Goal: Task Accomplishment & Management: Use online tool/utility

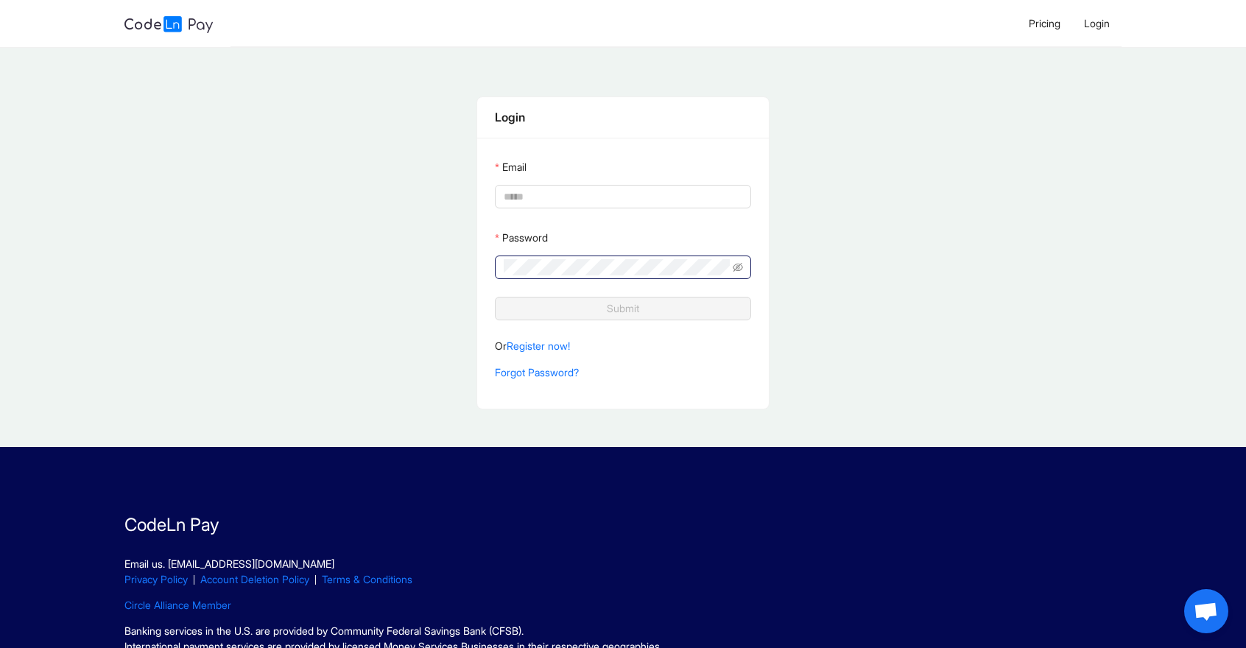
type input "**********"
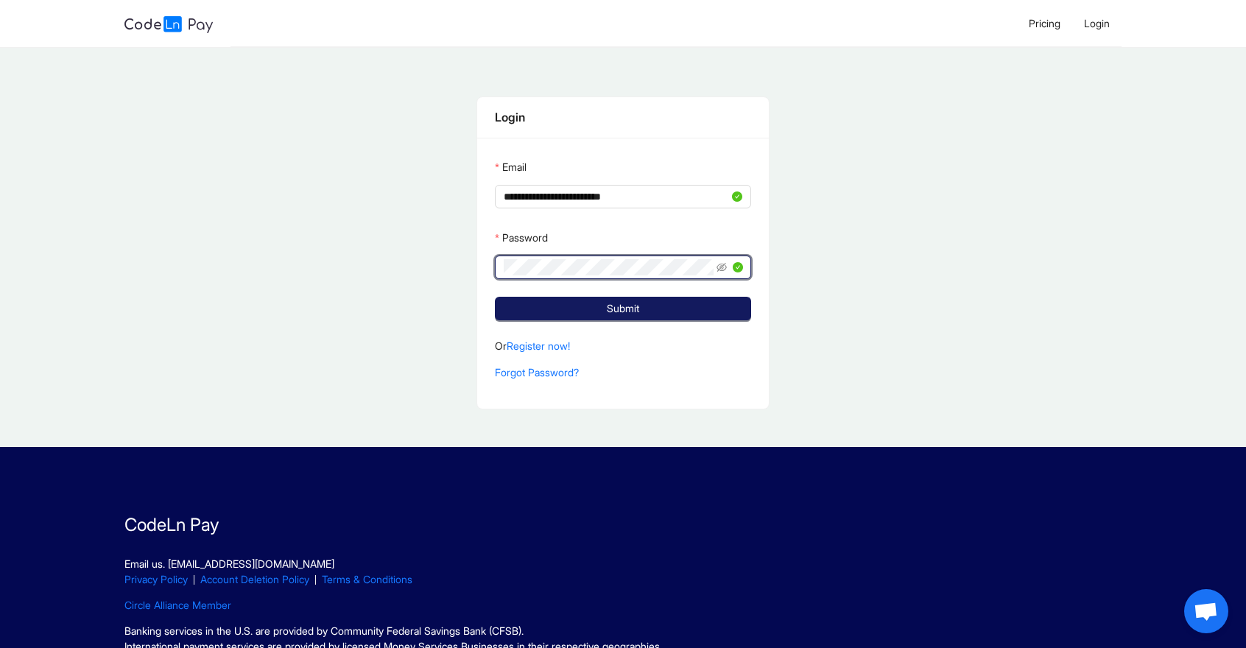
click at [640, 307] on button "Submit" at bounding box center [623, 309] width 256 height 24
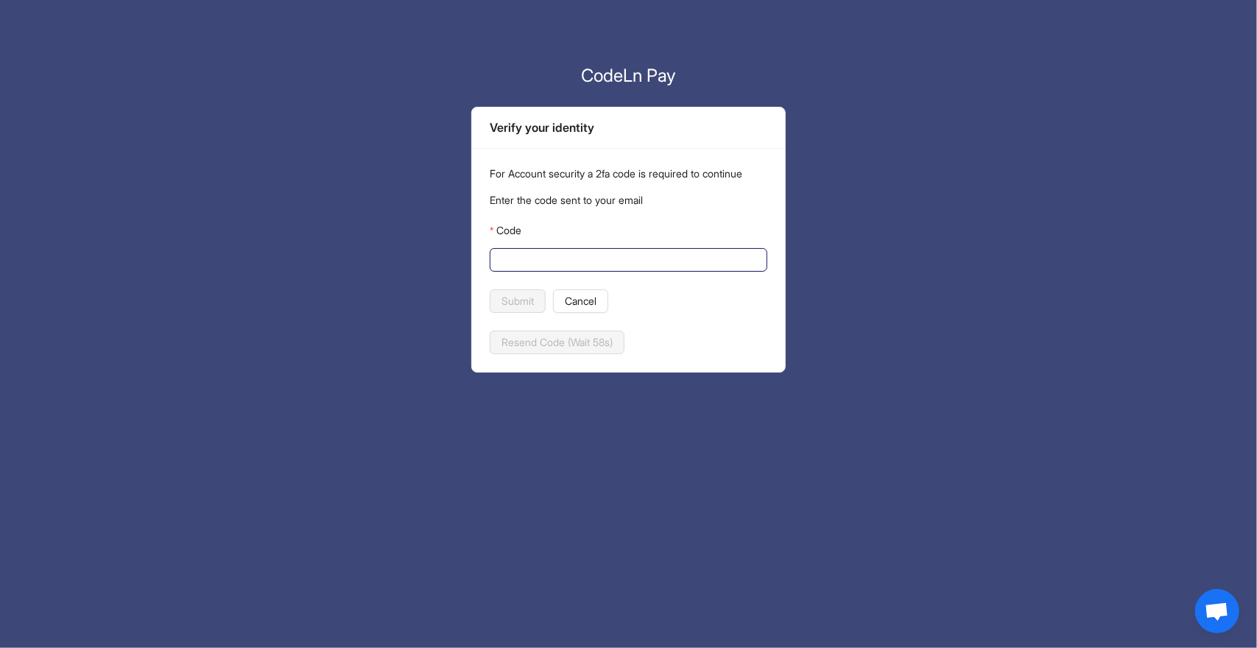
click at [670, 253] on input "Code" at bounding box center [626, 260] width 257 height 16
paste input "******"
type input "******"
click at [525, 301] on span "Submit" at bounding box center [517, 301] width 32 height 16
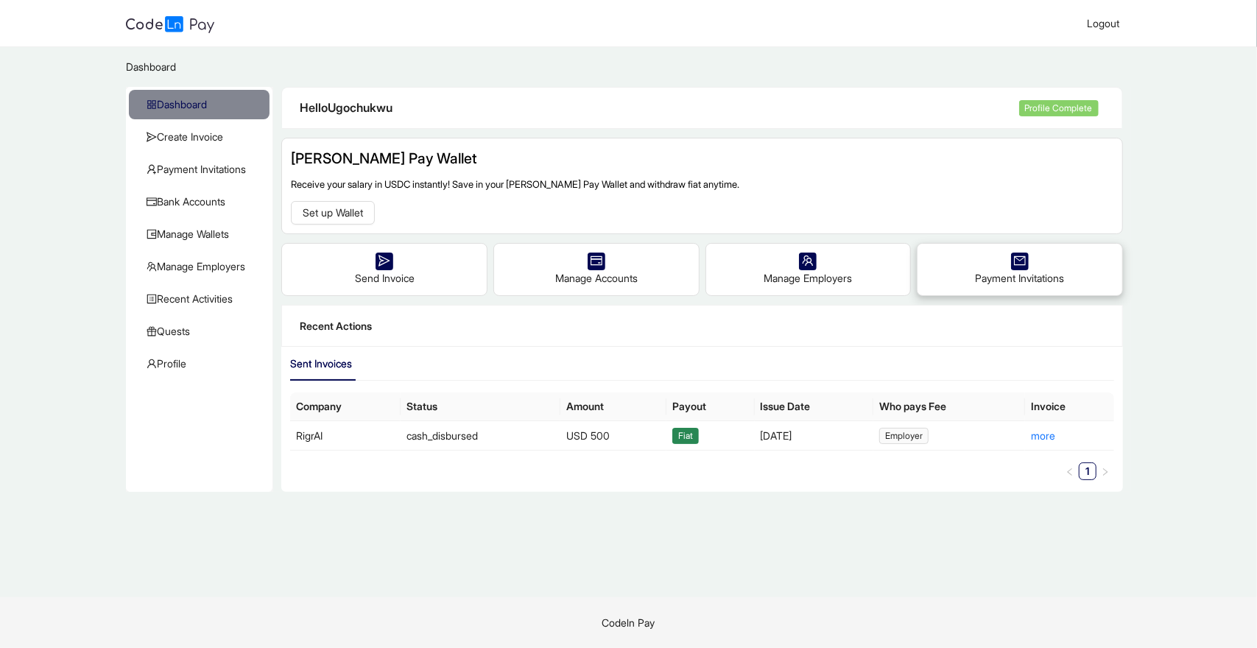
click at [1007, 259] on div "Payment Invitations" at bounding box center [1019, 270] width 205 height 52
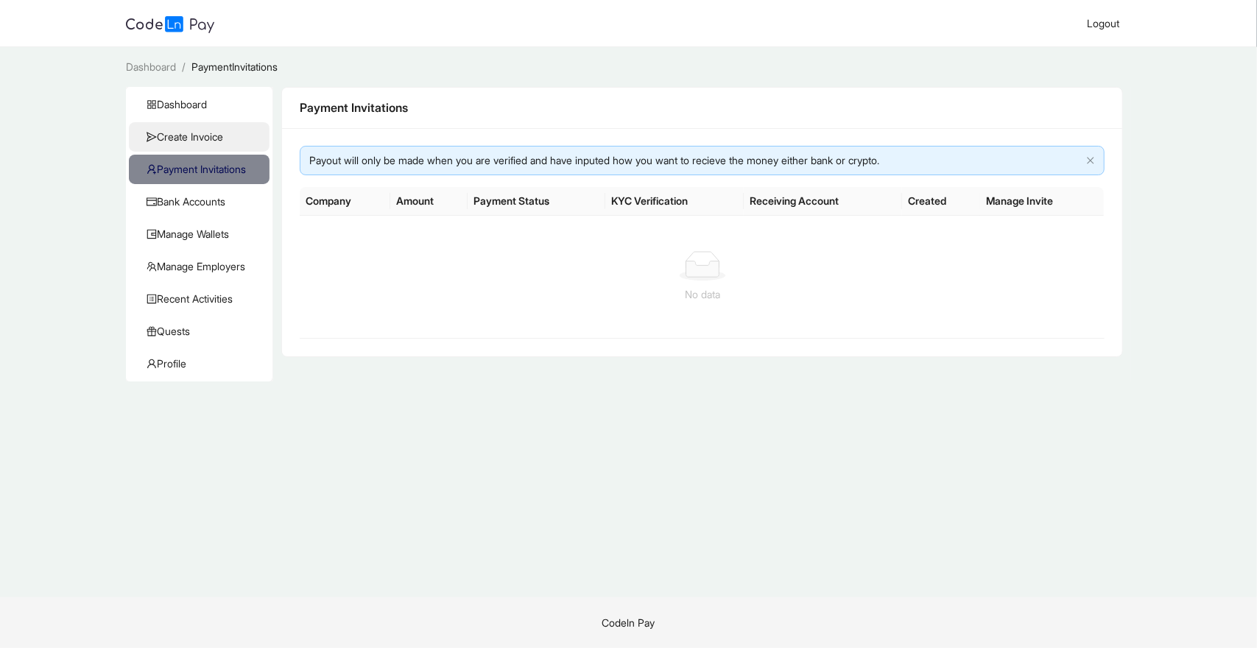
click at [190, 139] on span "Create Invoice" at bounding box center [201, 136] width 111 height 29
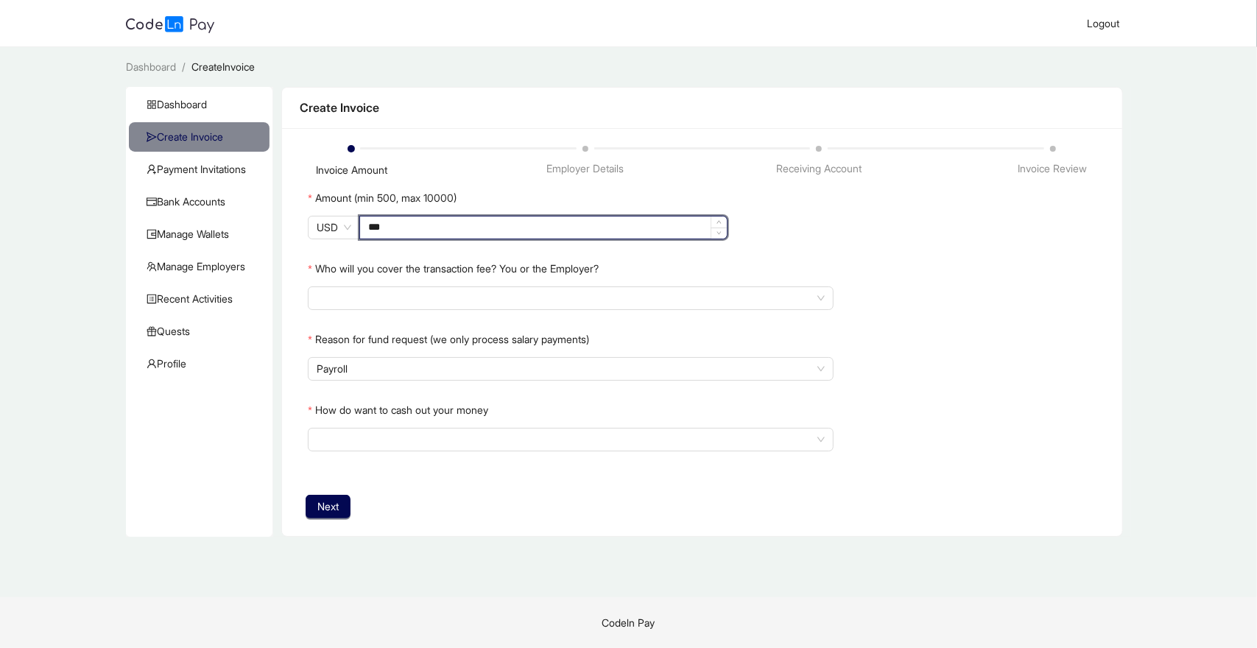
click at [410, 223] on input "***" at bounding box center [543, 227] width 367 height 22
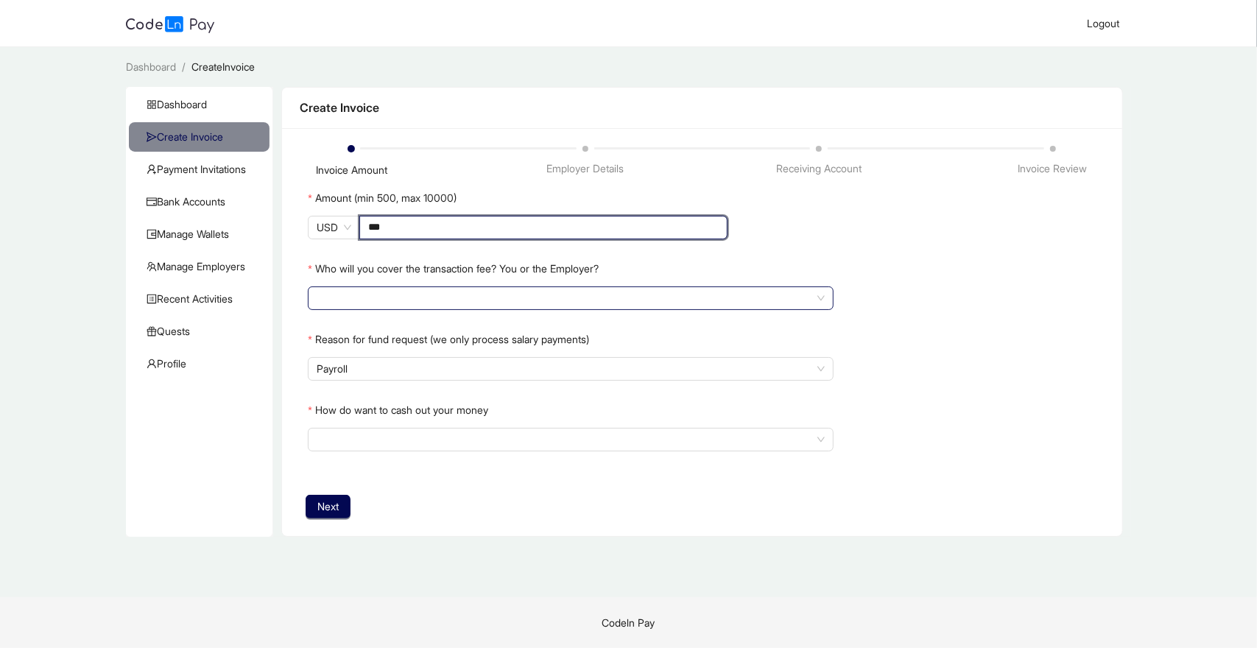
type input "***"
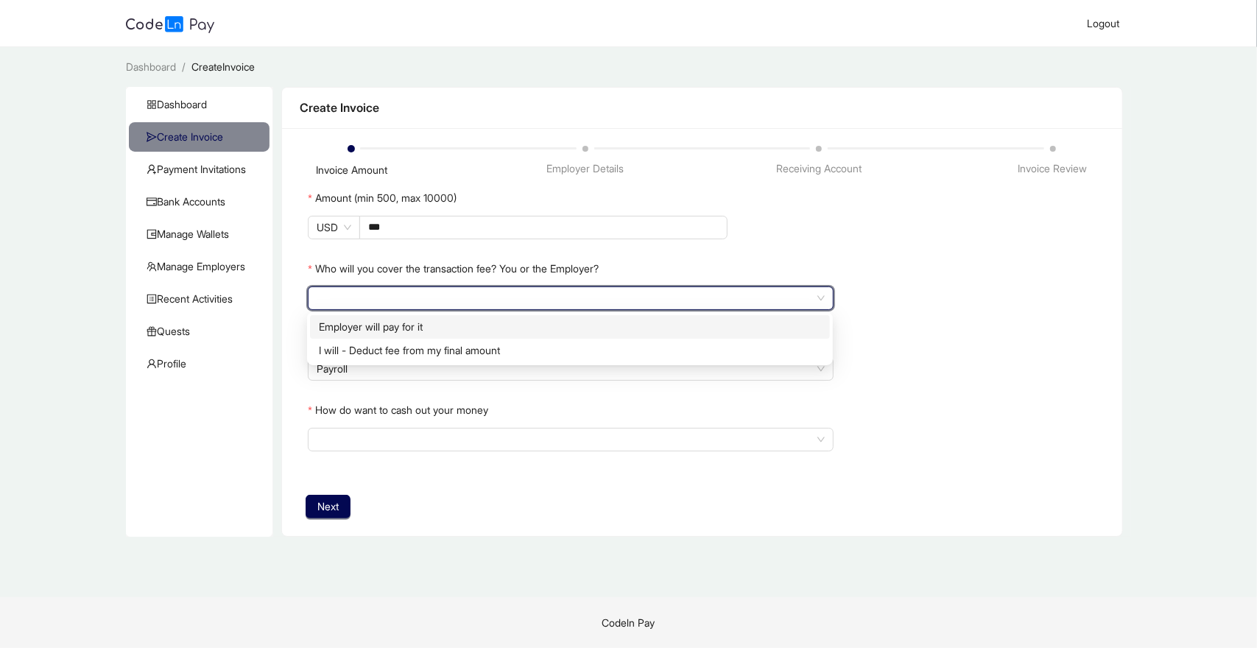
click at [465, 300] on input "search" at bounding box center [571, 298] width 508 height 22
click at [451, 325] on div "Employer will pay for it" at bounding box center [570, 327] width 502 height 16
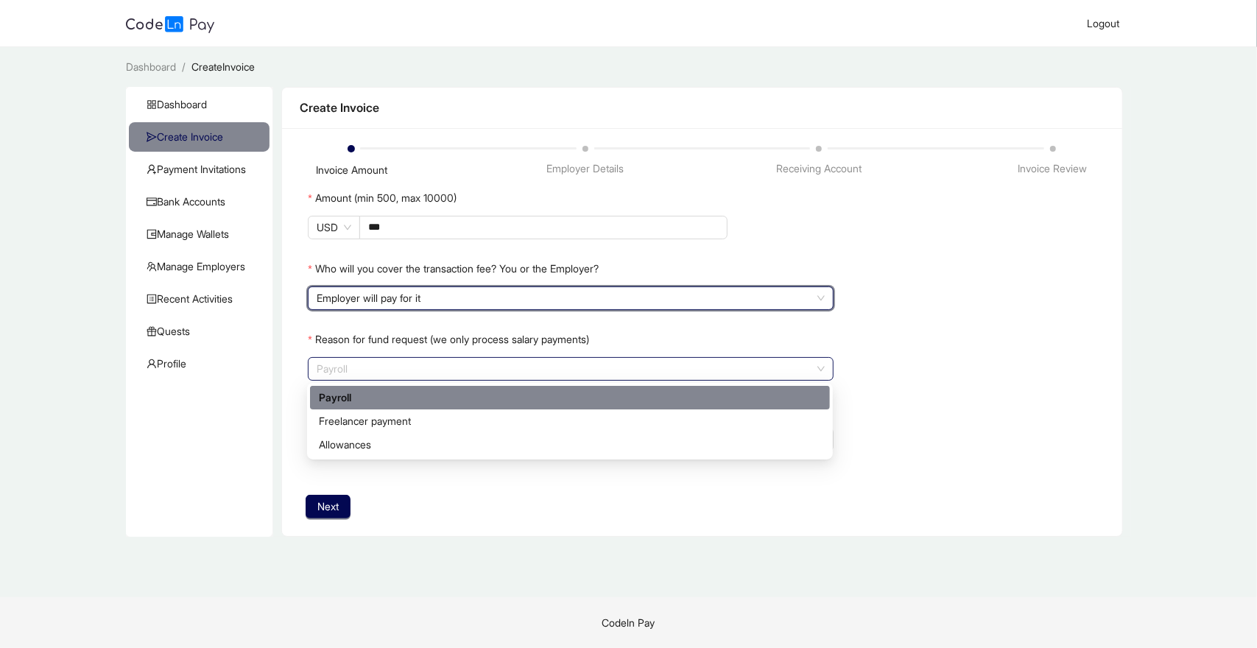
click at [450, 361] on span "Payroll" at bounding box center [571, 369] width 508 height 22
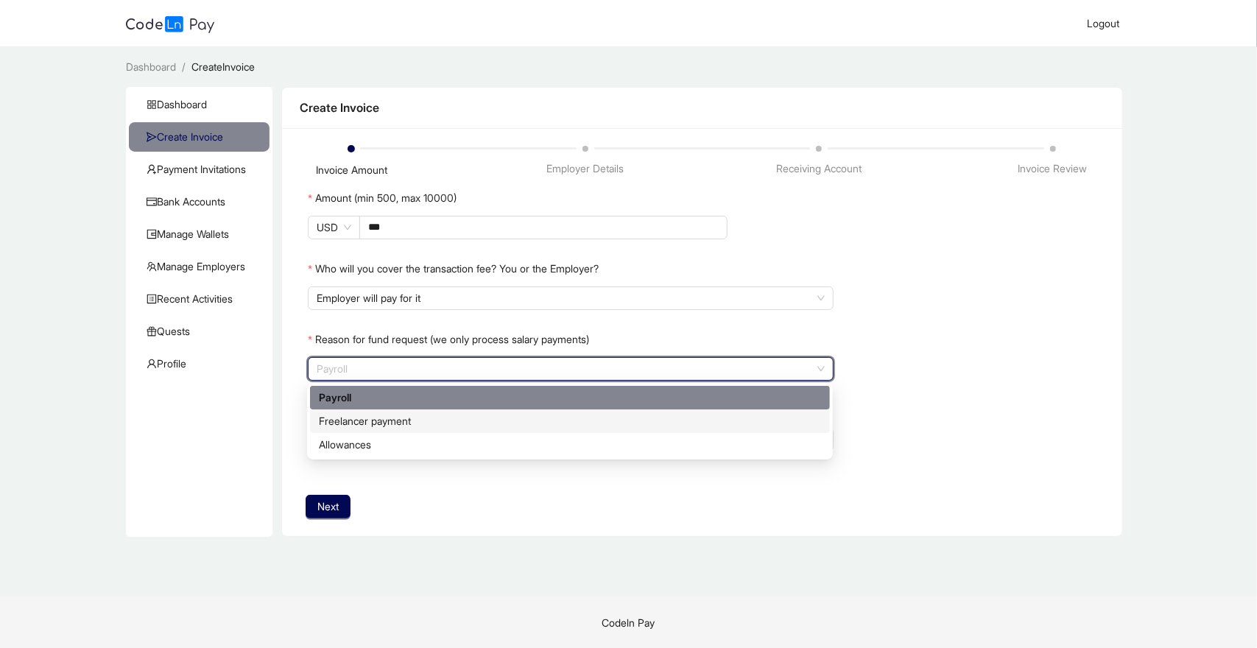
click at [449, 420] on div "Freelancer payment" at bounding box center [570, 421] width 502 height 16
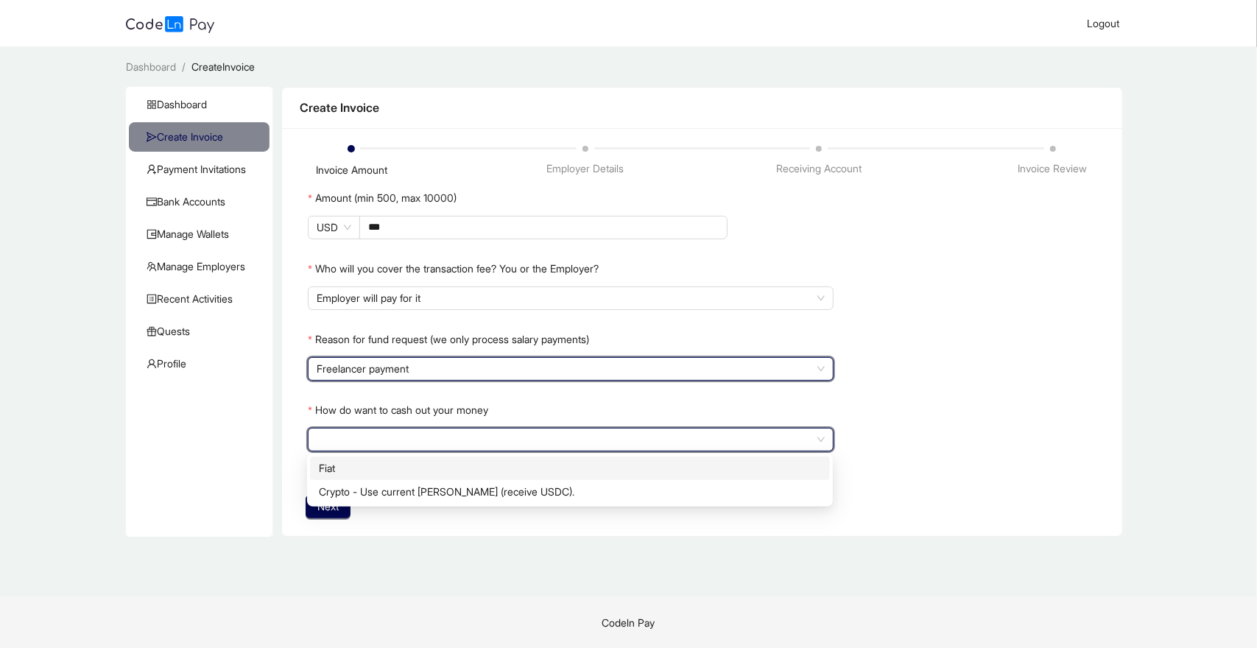
click at [404, 437] on input "How do want to cash out your money" at bounding box center [571, 439] width 508 height 22
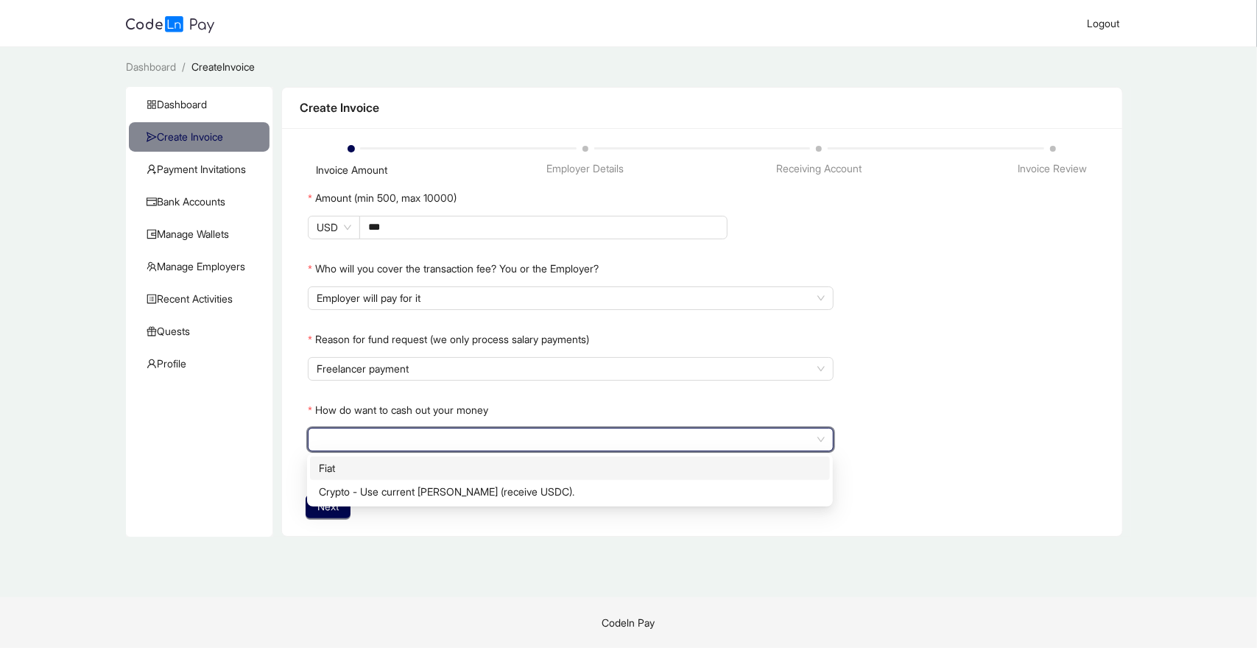
click at [381, 472] on div "Fiat" at bounding box center [570, 468] width 502 height 16
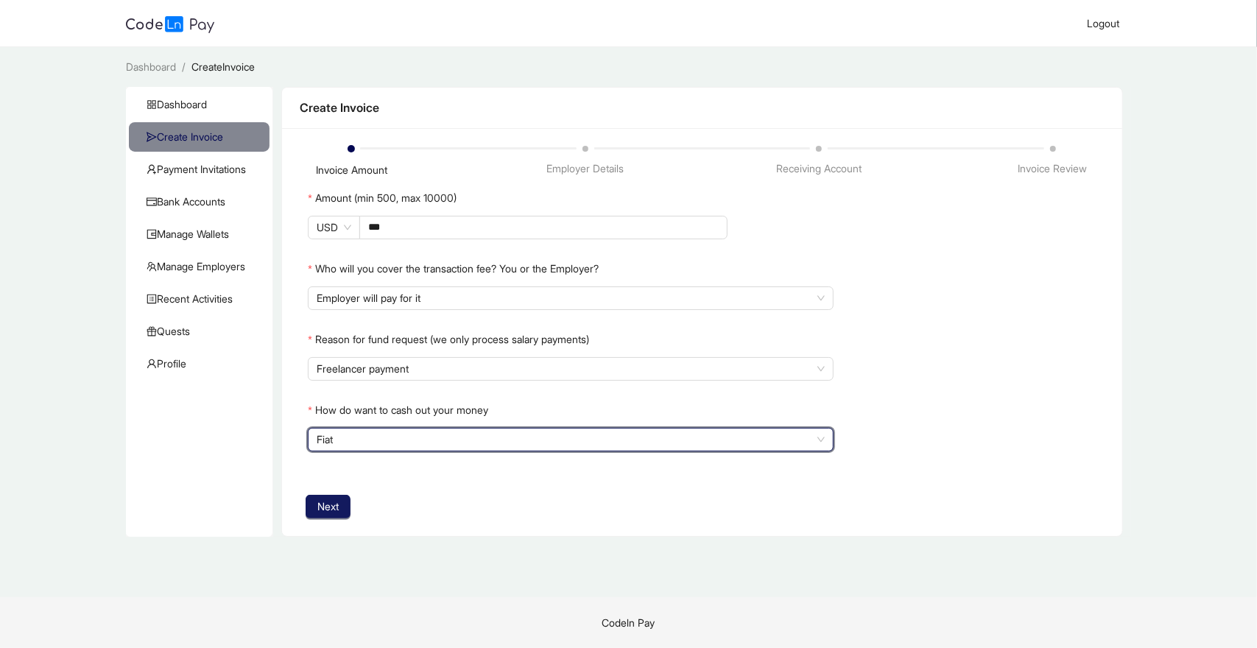
click at [328, 505] on span "Next" at bounding box center [327, 506] width 21 height 16
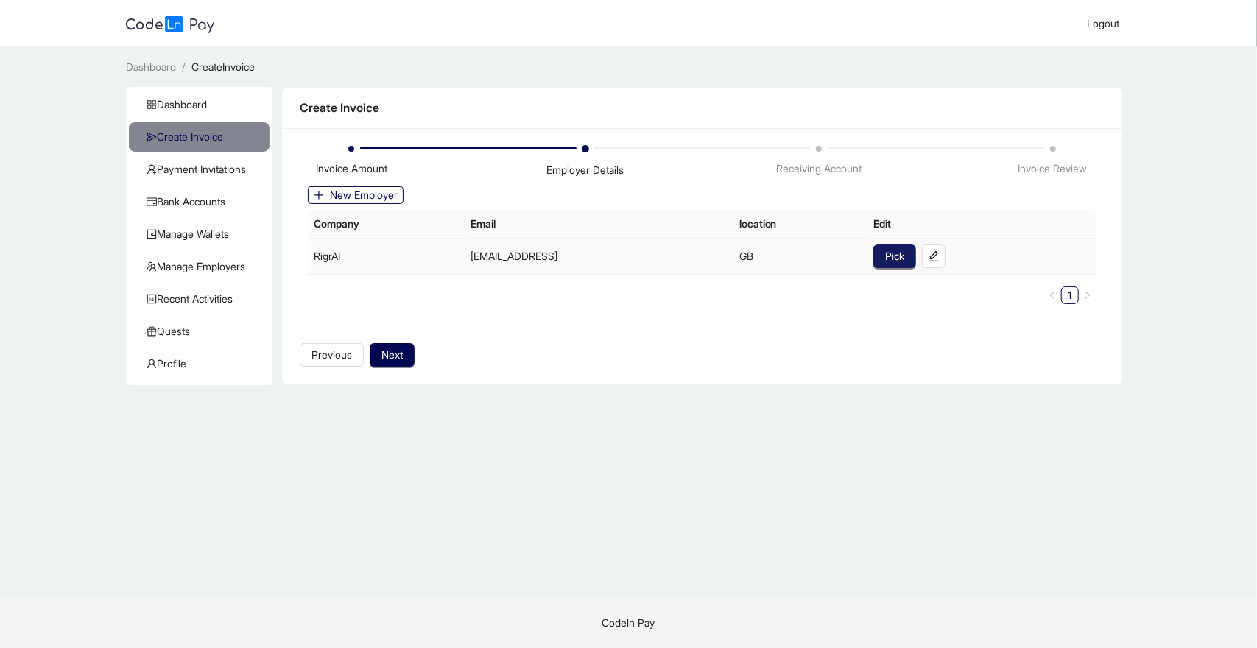
click at [904, 260] on span "Pick" at bounding box center [894, 256] width 19 height 16
click at [399, 352] on span "Next" at bounding box center [391, 355] width 21 height 16
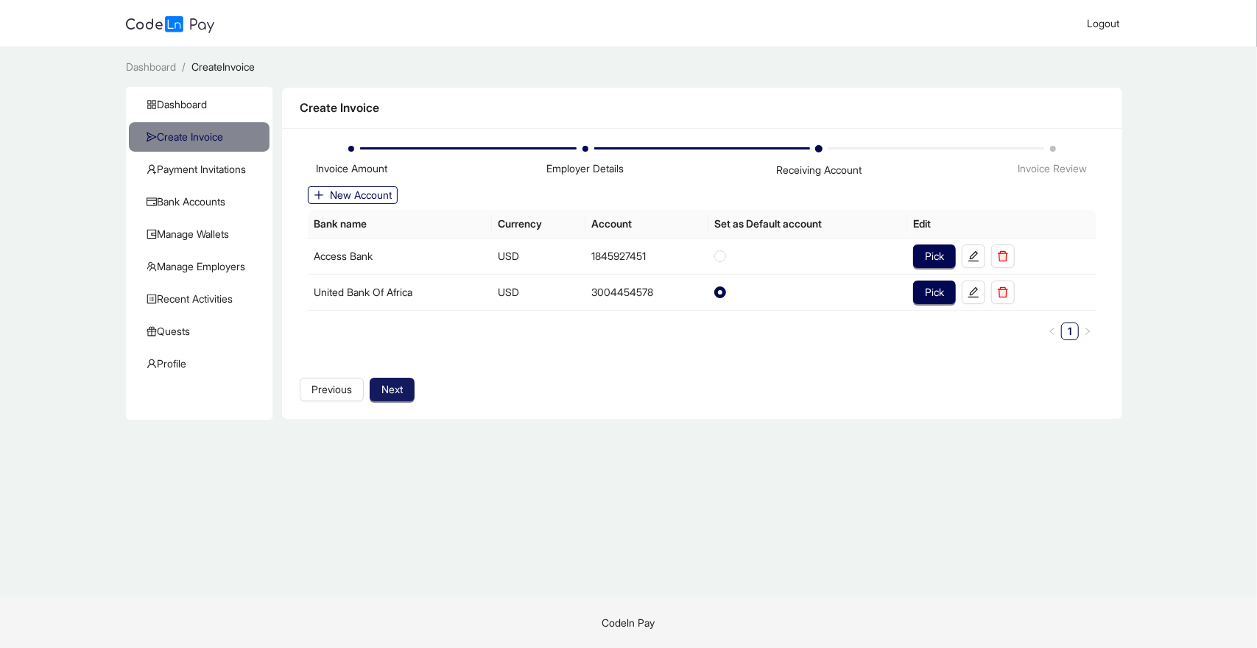
click at [399, 382] on span "Next" at bounding box center [391, 389] width 21 height 16
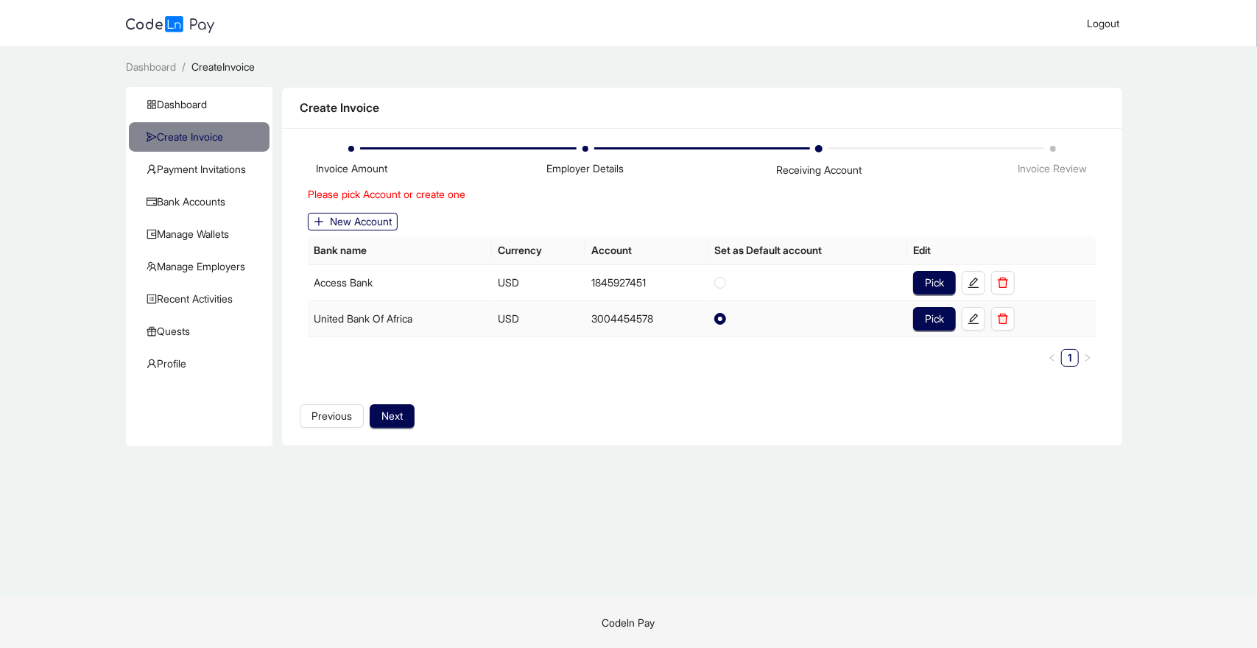
click at [752, 308] on td at bounding box center [807, 318] width 199 height 37
click at [344, 319] on td "United Bank Of Africa" at bounding box center [400, 318] width 184 height 37
click at [537, 322] on td "USD" at bounding box center [538, 318] width 93 height 37
click at [944, 314] on span "Pick" at bounding box center [934, 319] width 19 height 16
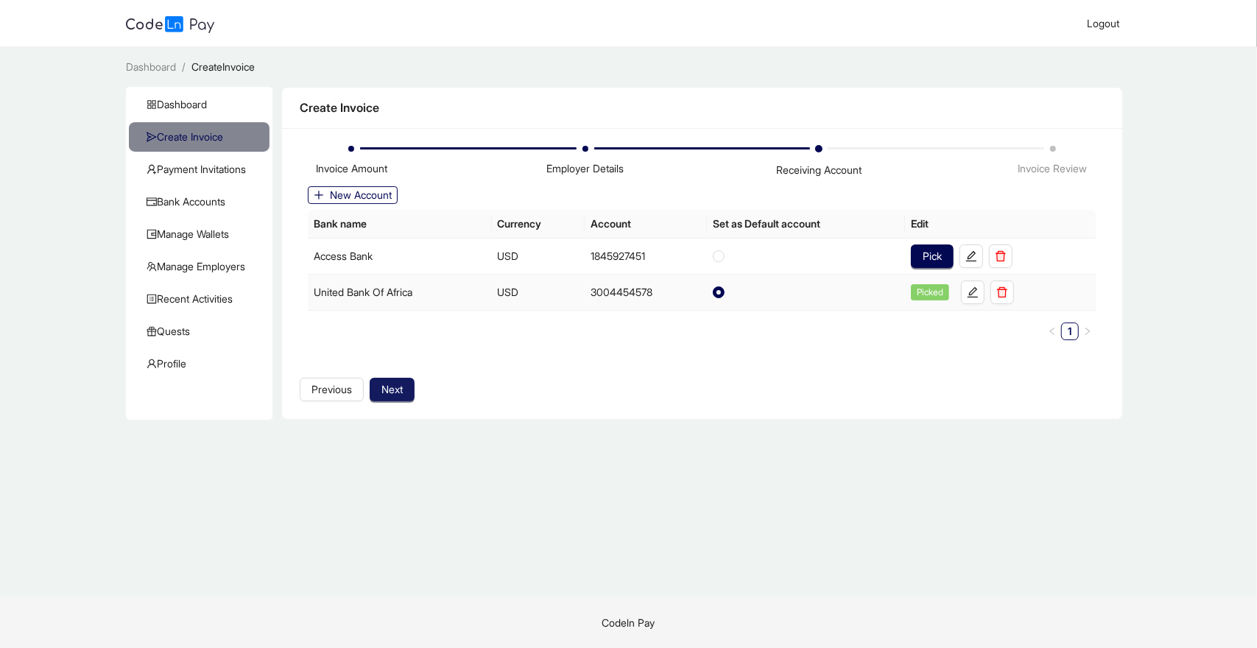
click at [402, 384] on span "Next" at bounding box center [391, 389] width 21 height 16
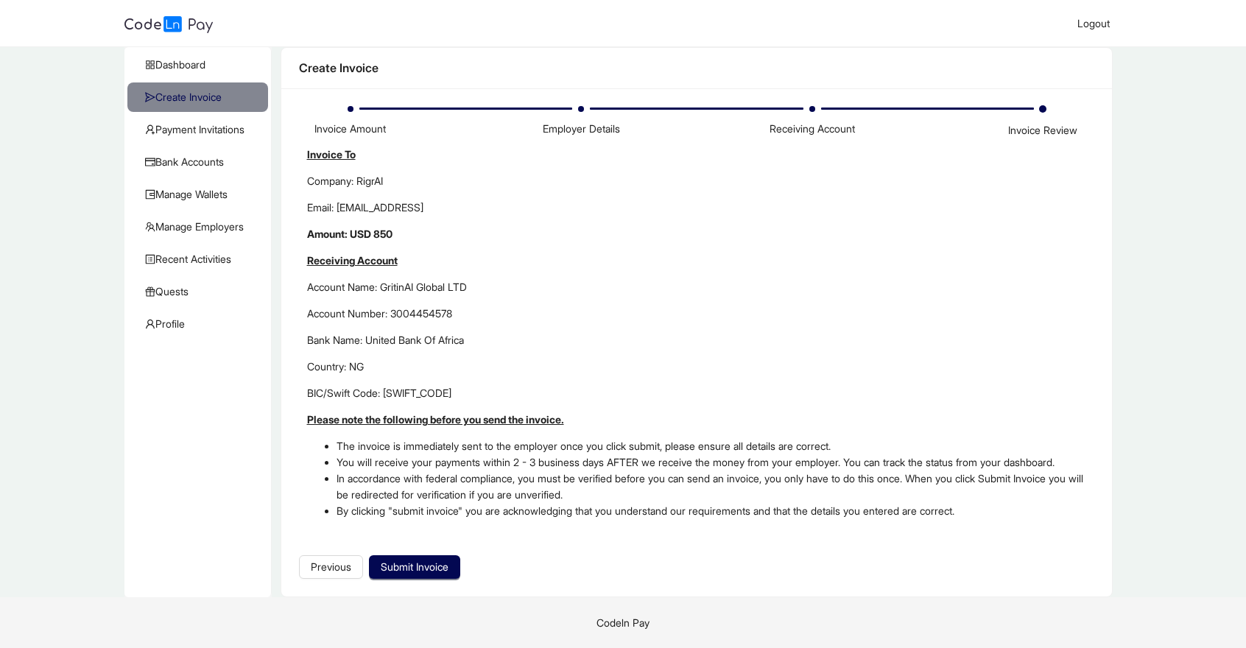
scroll to position [54, 0]
click at [327, 559] on span "Previous" at bounding box center [331, 567] width 40 height 16
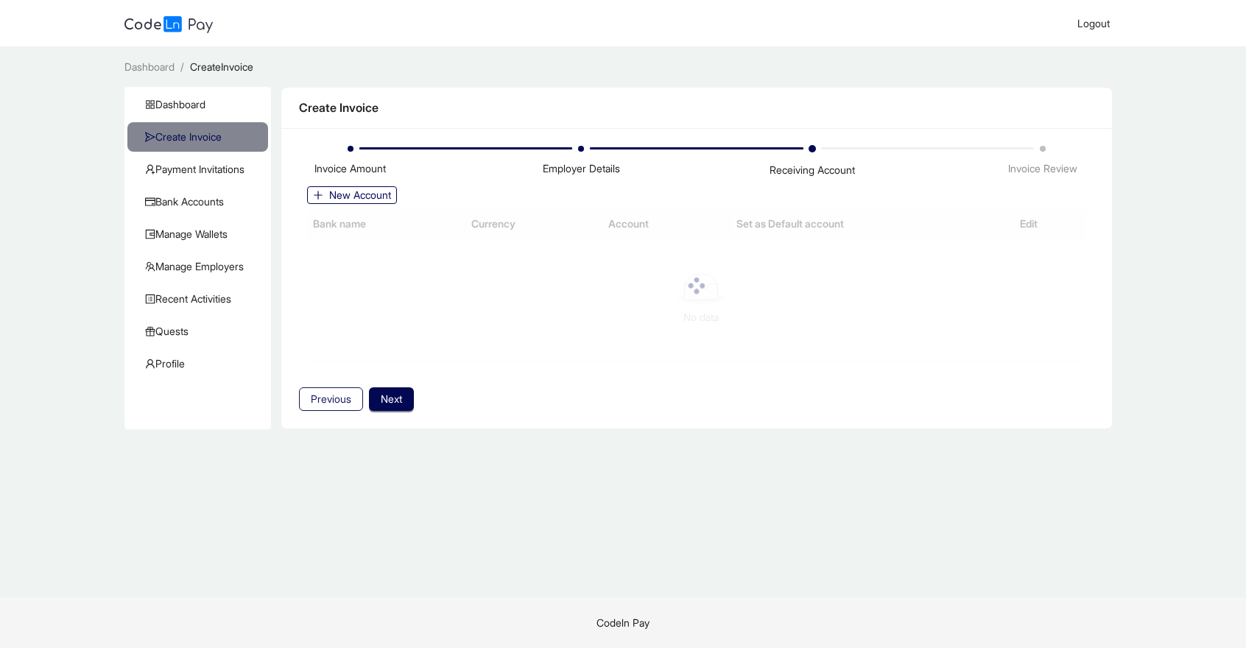
scroll to position [0, 0]
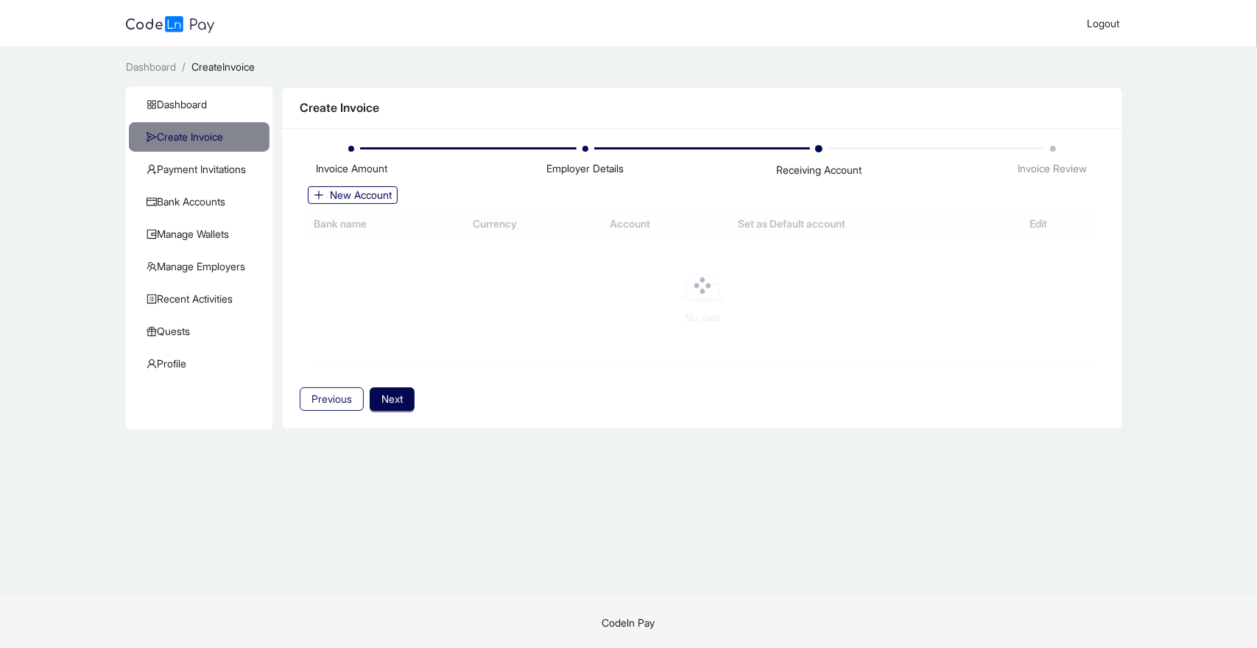
click at [339, 401] on span "Previous" at bounding box center [331, 399] width 40 height 16
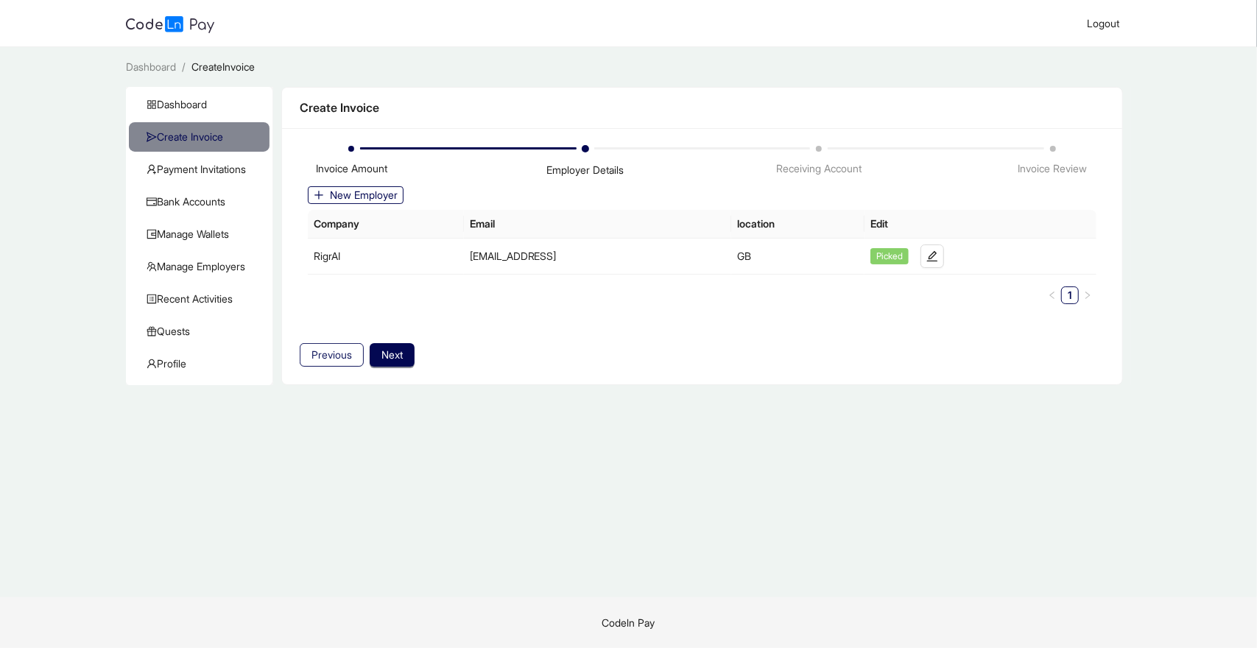
click at [330, 351] on span "Previous" at bounding box center [331, 355] width 40 height 16
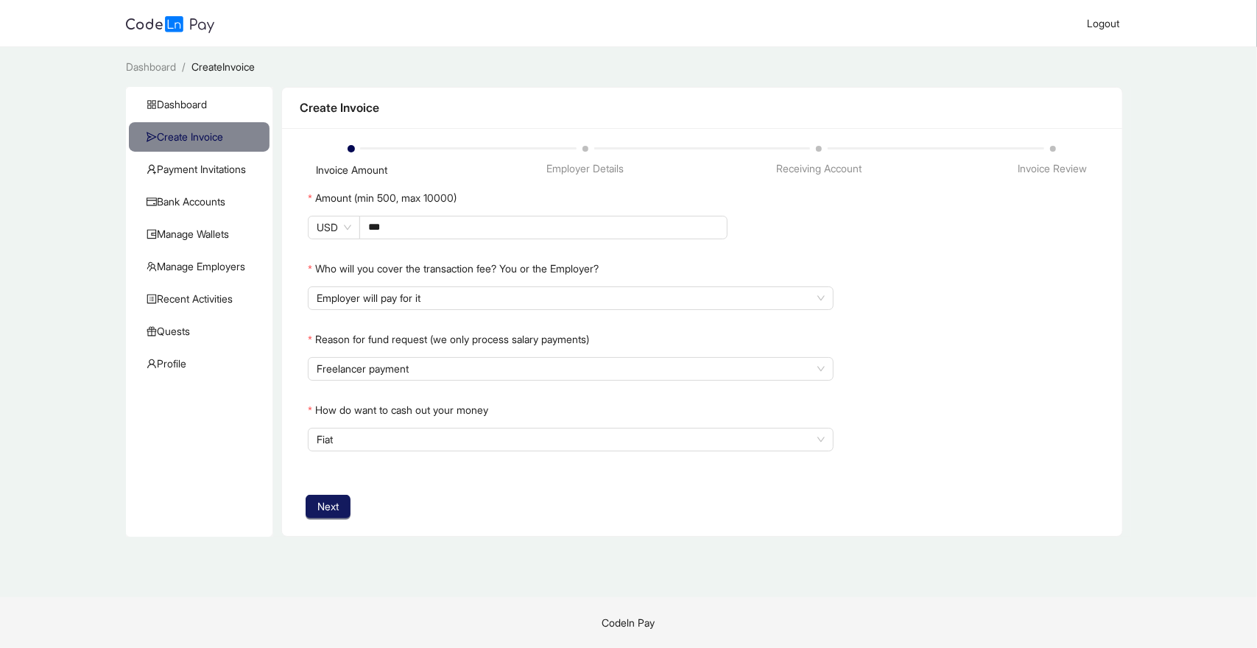
click at [334, 504] on span "Next" at bounding box center [327, 506] width 21 height 16
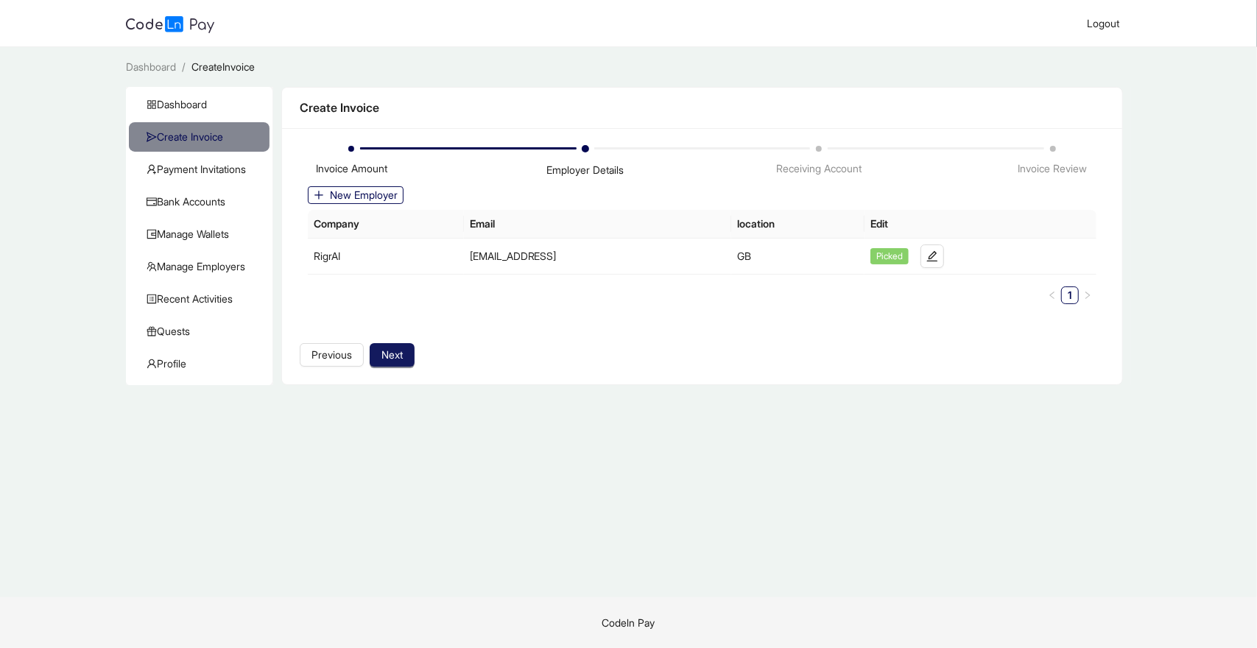
click at [395, 360] on span "Next" at bounding box center [391, 355] width 21 height 16
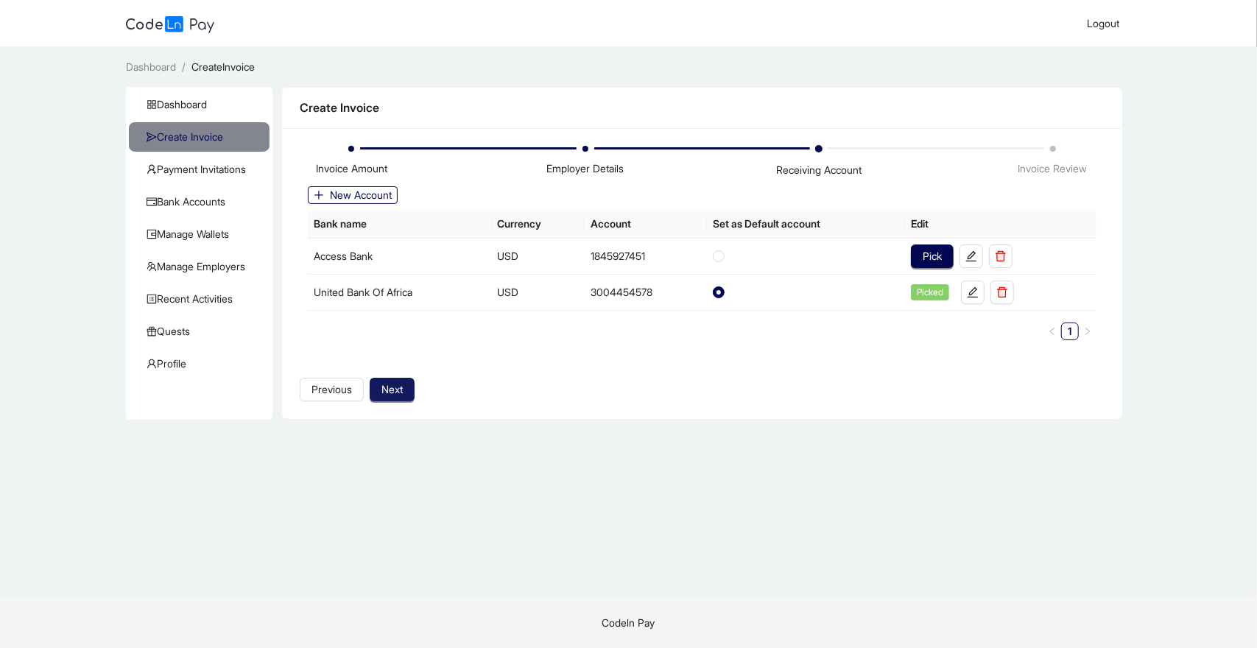
click at [396, 388] on span "Next" at bounding box center [391, 389] width 21 height 16
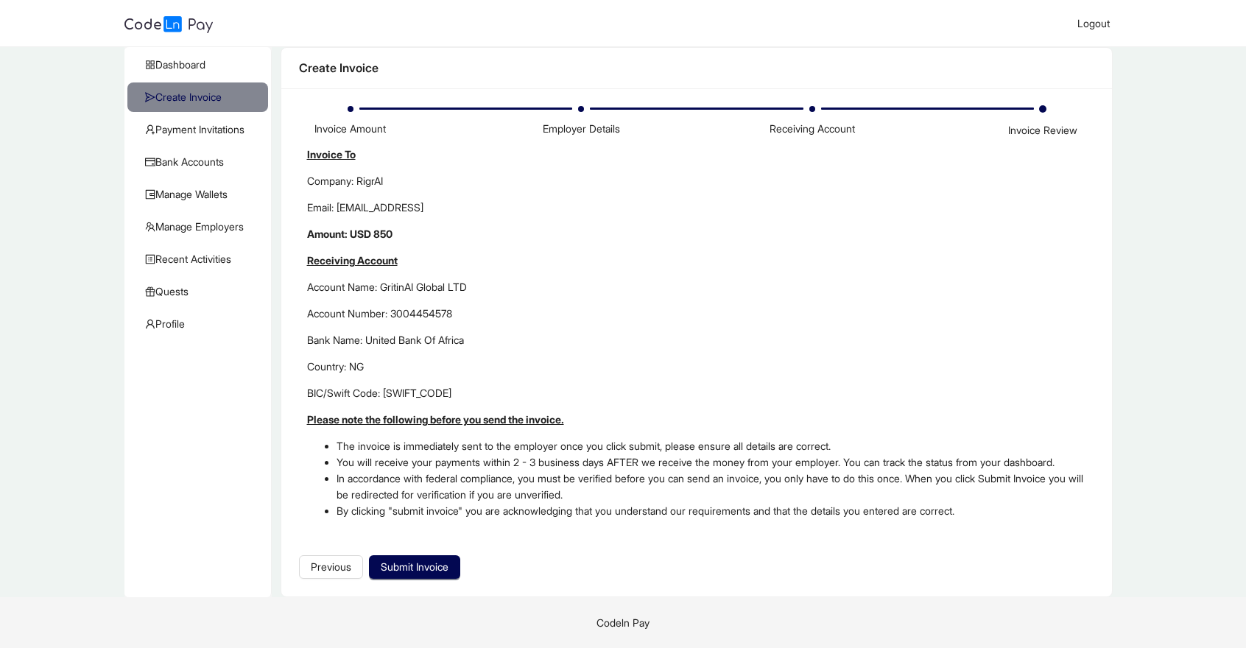
scroll to position [54, 0]
click at [423, 568] on span "Submit Invoice" at bounding box center [415, 567] width 68 height 16
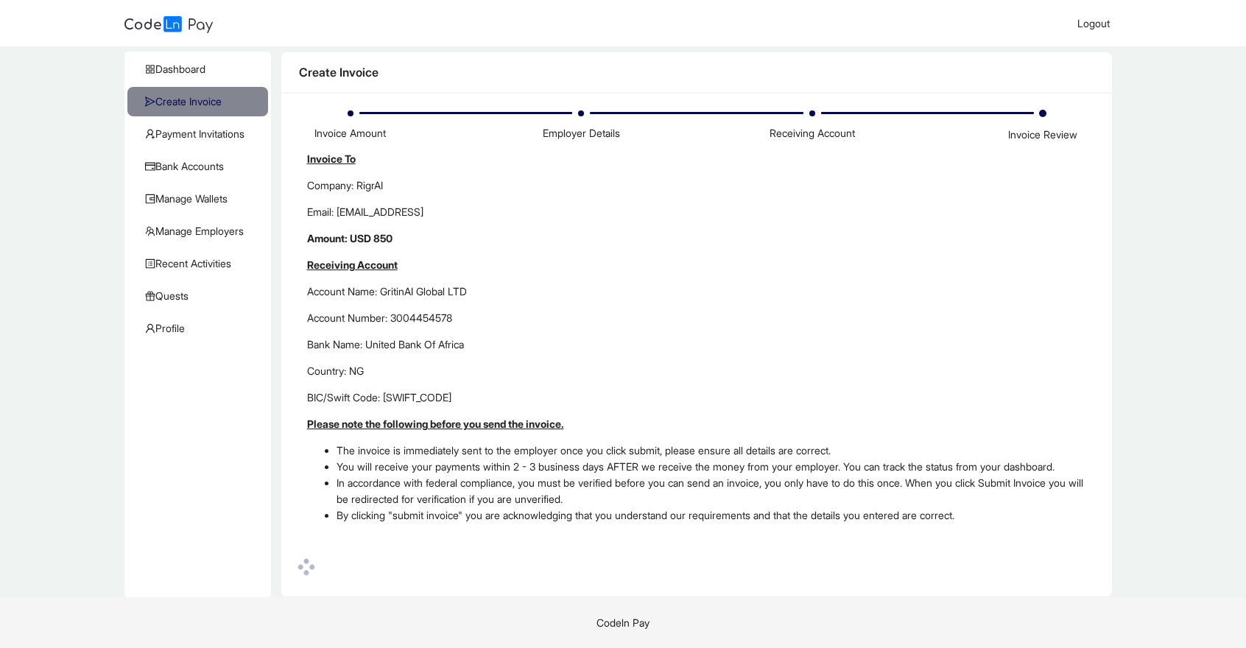
scroll to position [50, 0]
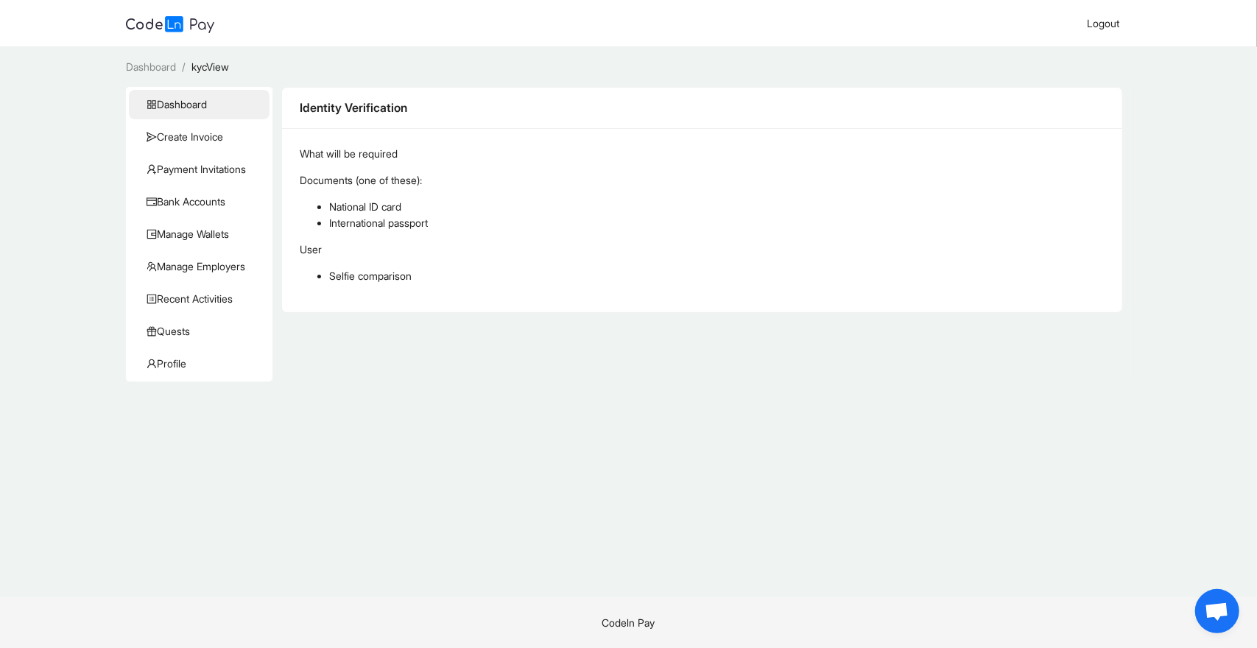
click at [199, 105] on span "Dashboard" at bounding box center [201, 104] width 111 height 29
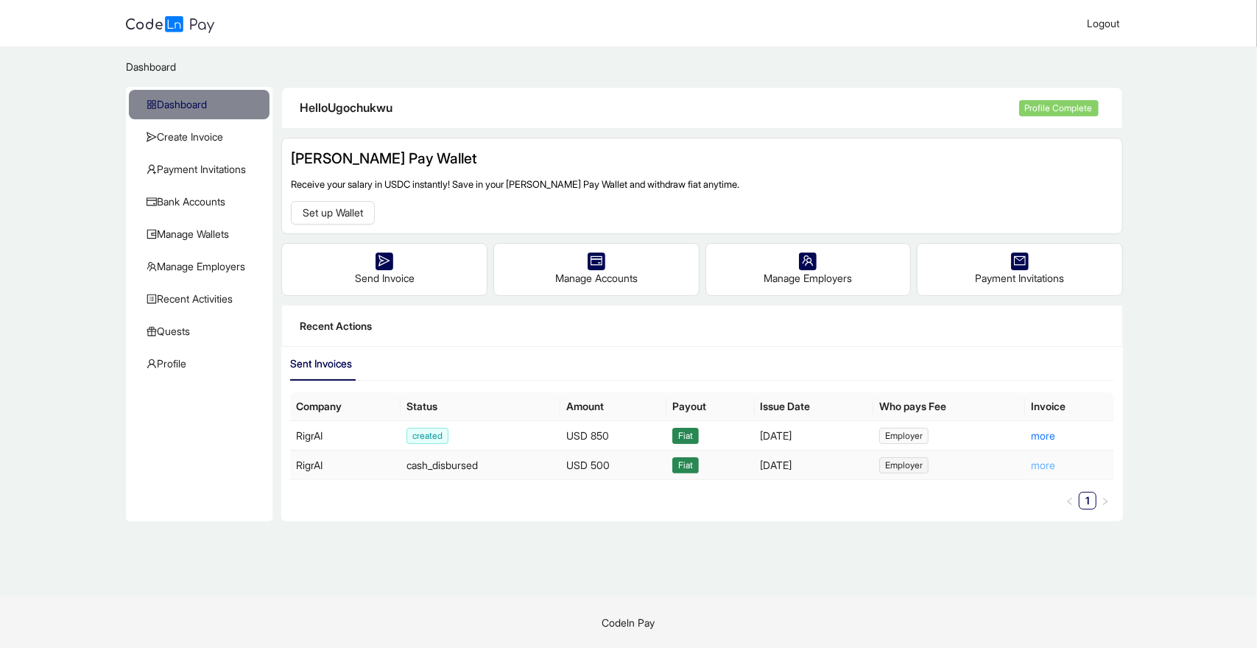
click at [1047, 463] on link "more" at bounding box center [1043, 465] width 24 height 13
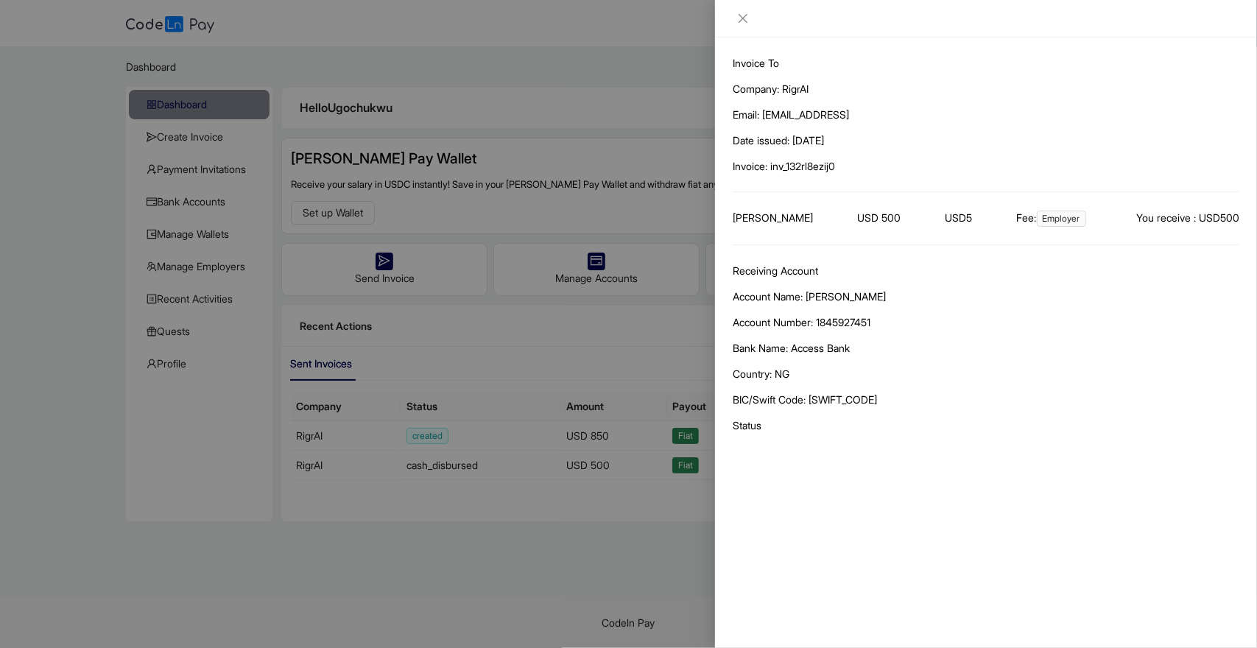
click at [668, 496] on div at bounding box center [628, 324] width 1257 height 648
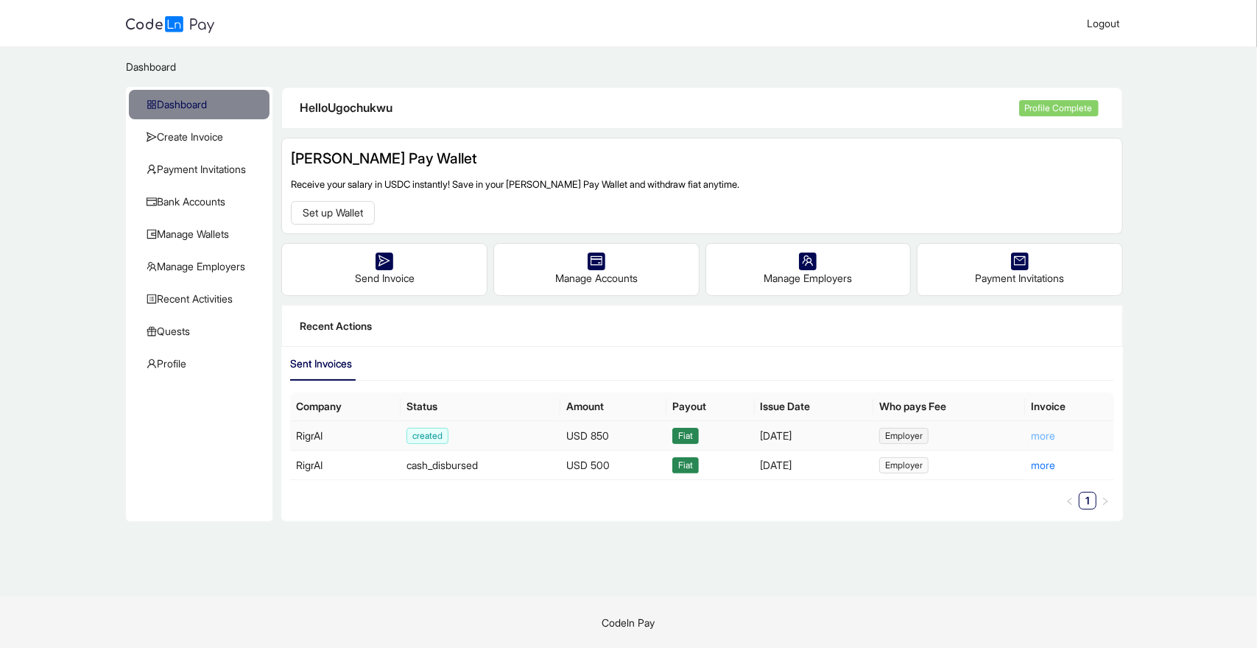
click at [1052, 435] on link "more" at bounding box center [1043, 435] width 24 height 13
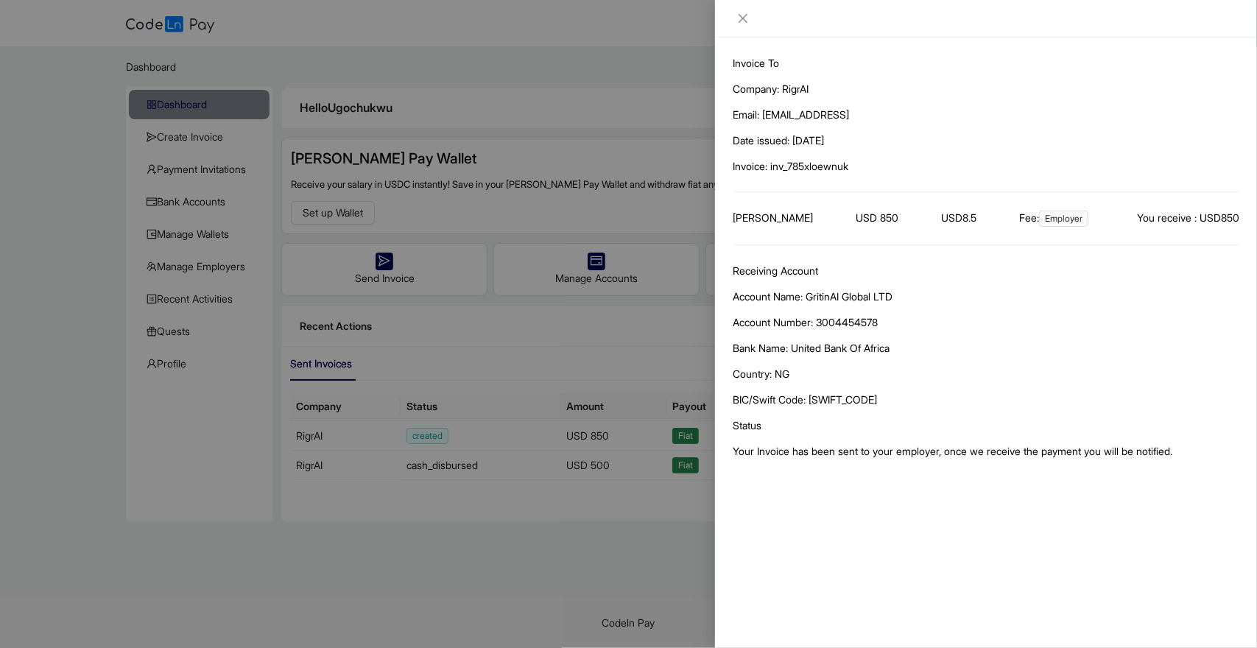
click at [671, 497] on div at bounding box center [628, 324] width 1257 height 648
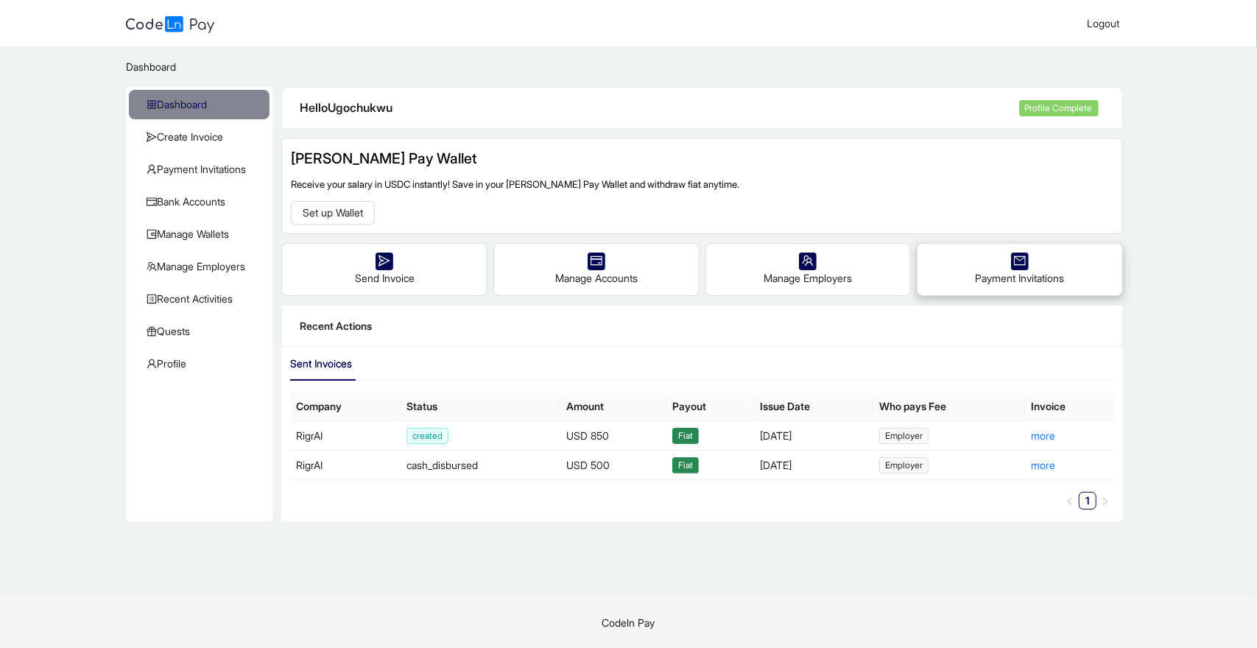
click at [1028, 251] on div "Payment Invitations" at bounding box center [1019, 270] width 205 height 52
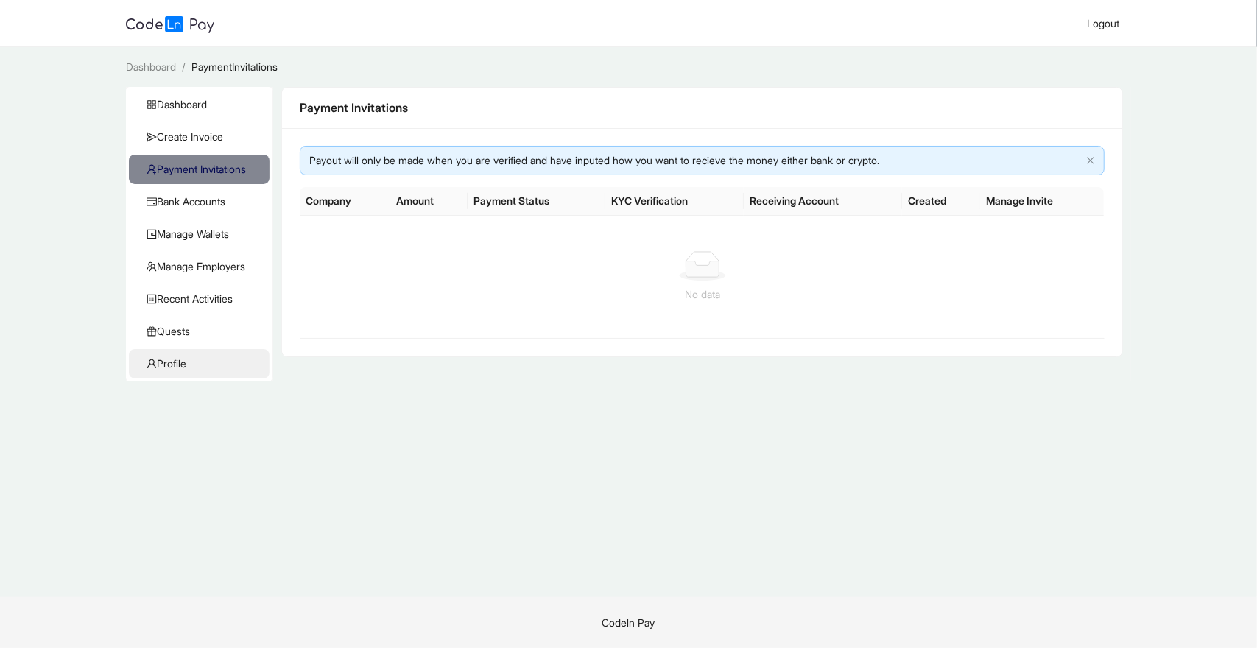
click at [188, 362] on span "Profile" at bounding box center [201, 363] width 111 height 29
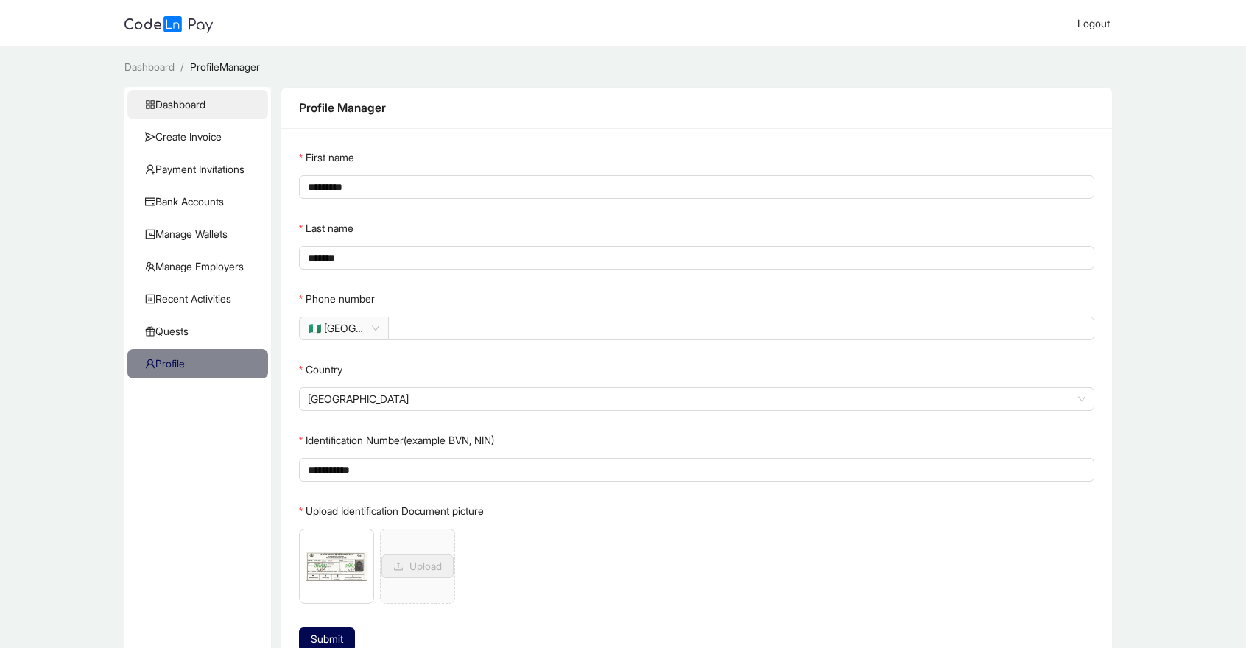
click at [175, 92] on span "Dashboard" at bounding box center [200, 104] width 111 height 29
